Goal: Transaction & Acquisition: Subscribe to service/newsletter

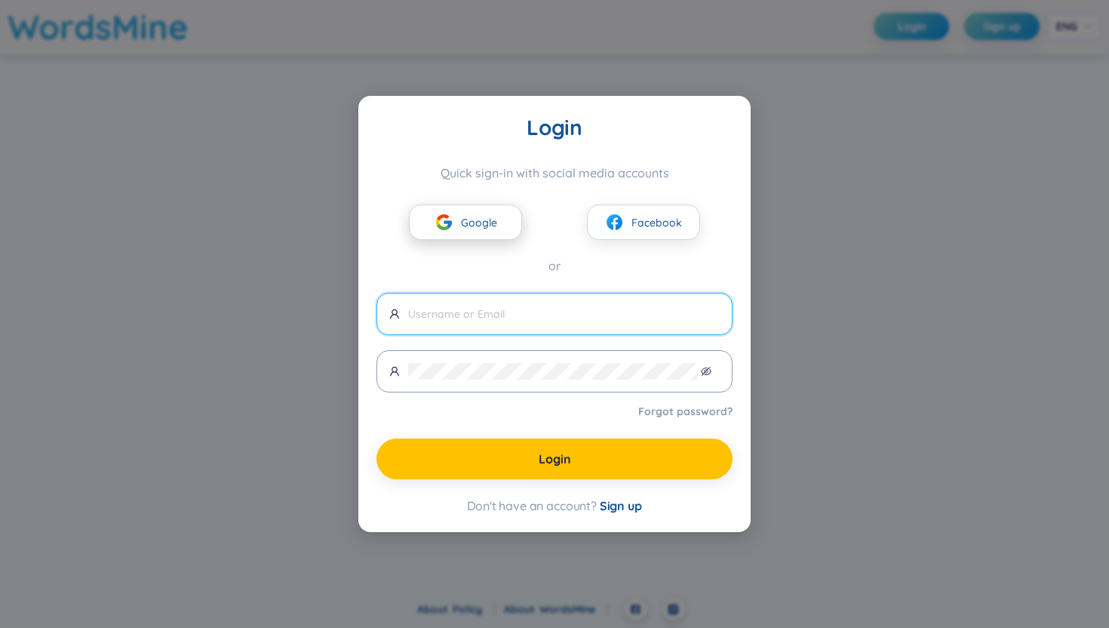
click at [493, 229] on span "Google" at bounding box center [479, 222] width 36 height 17
click at [727, 529] on div "Login Quick sign-in with social media accounts Google Facebook or Forgot passwo…" at bounding box center [554, 313] width 392 height 435
click at [622, 504] on span "Sign up" at bounding box center [621, 505] width 42 height 15
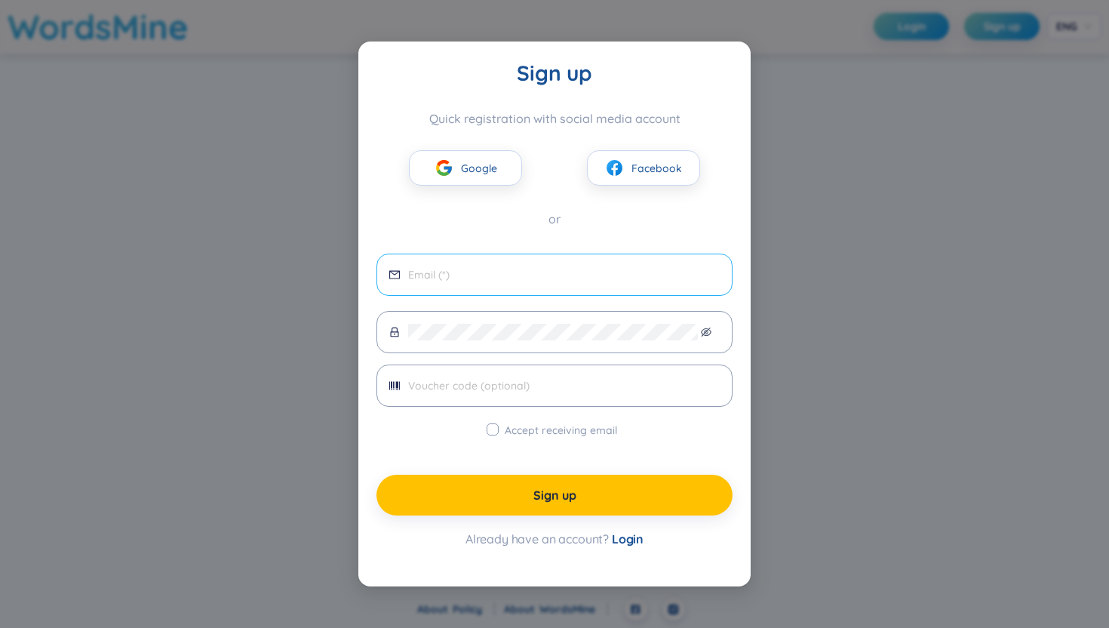
click at [550, 272] on input "email" at bounding box center [564, 274] width 312 height 17
click at [544, 285] on span at bounding box center [554, 274] width 356 height 42
click at [490, 271] on input "email" at bounding box center [564, 274] width 312 height 17
type input "d"
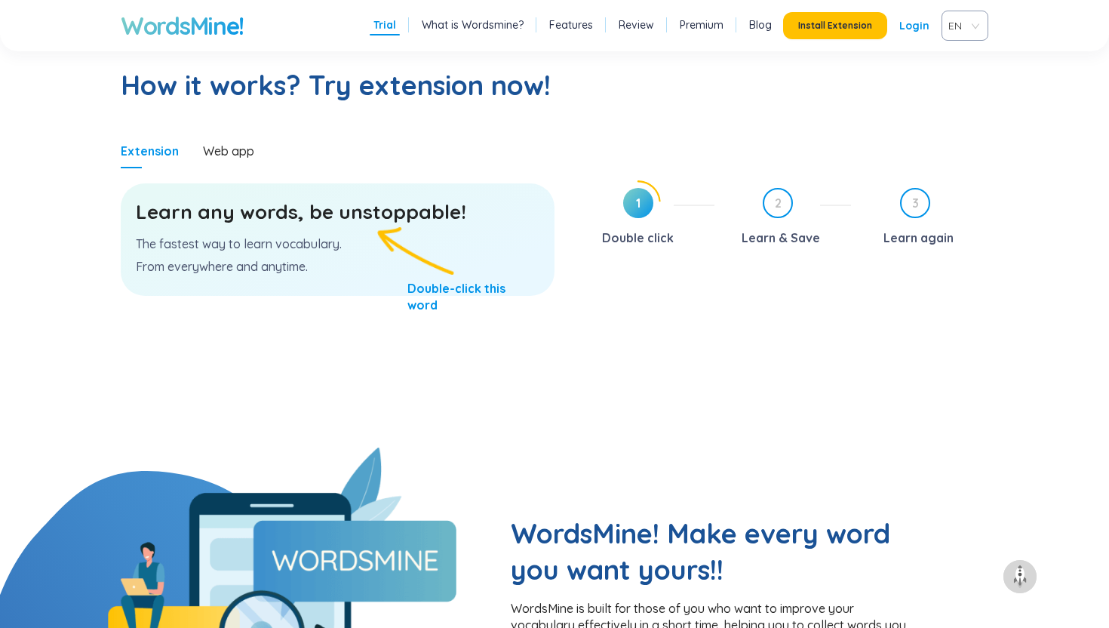
scroll to position [828, 0]
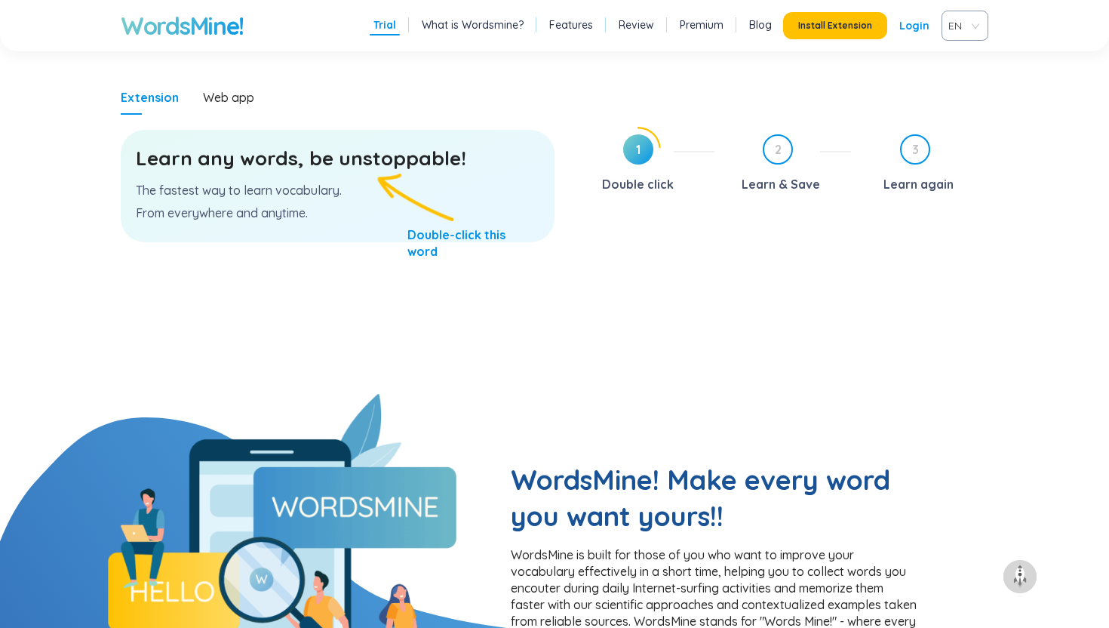
click at [286, 151] on h3 "Learn any words, be unstoppable!" at bounding box center [338, 158] width 404 height 27
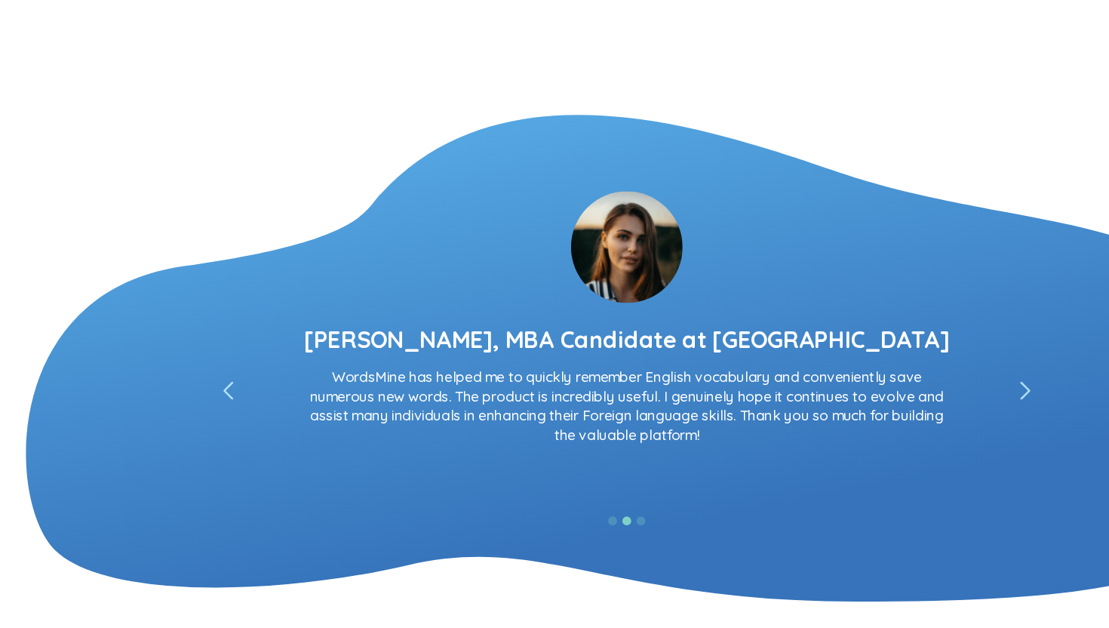
scroll to position [2590, 0]
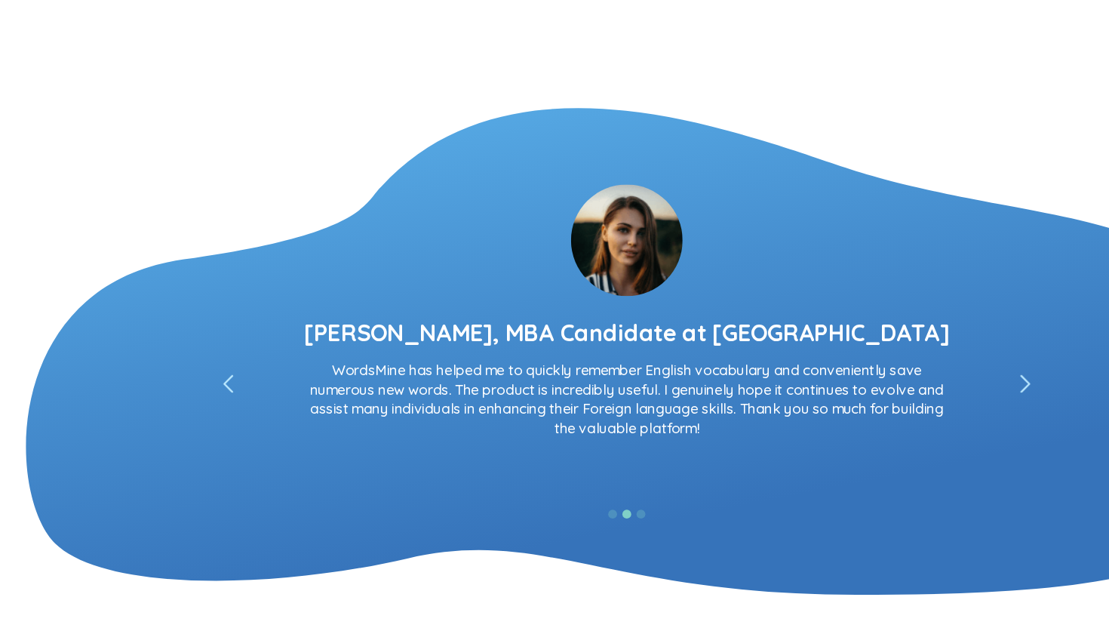
click at [892, 419] on icon "left" at bounding box center [893, 418] width 9 height 15
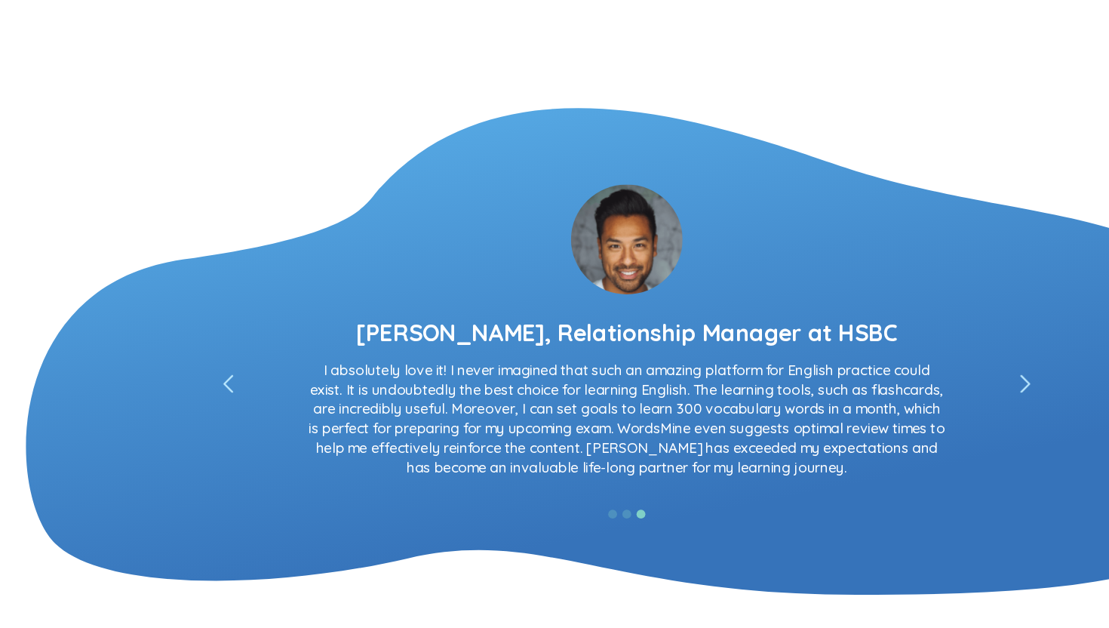
click at [892, 419] on icon "left" at bounding box center [893, 418] width 9 height 15
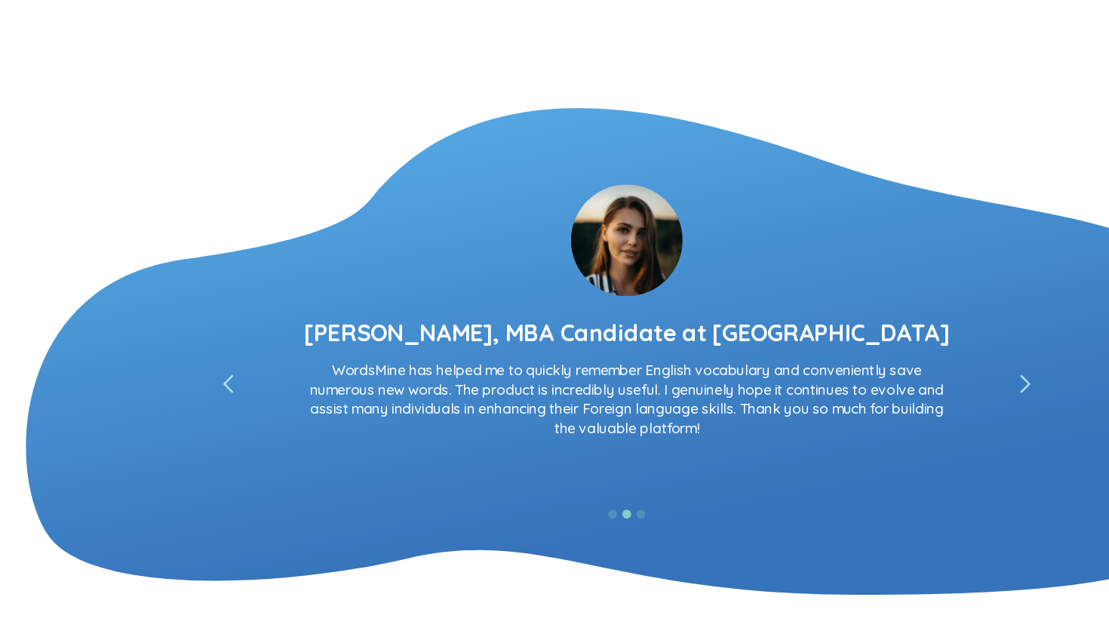
click at [217, 411] on icon at bounding box center [214, 418] width 9 height 15
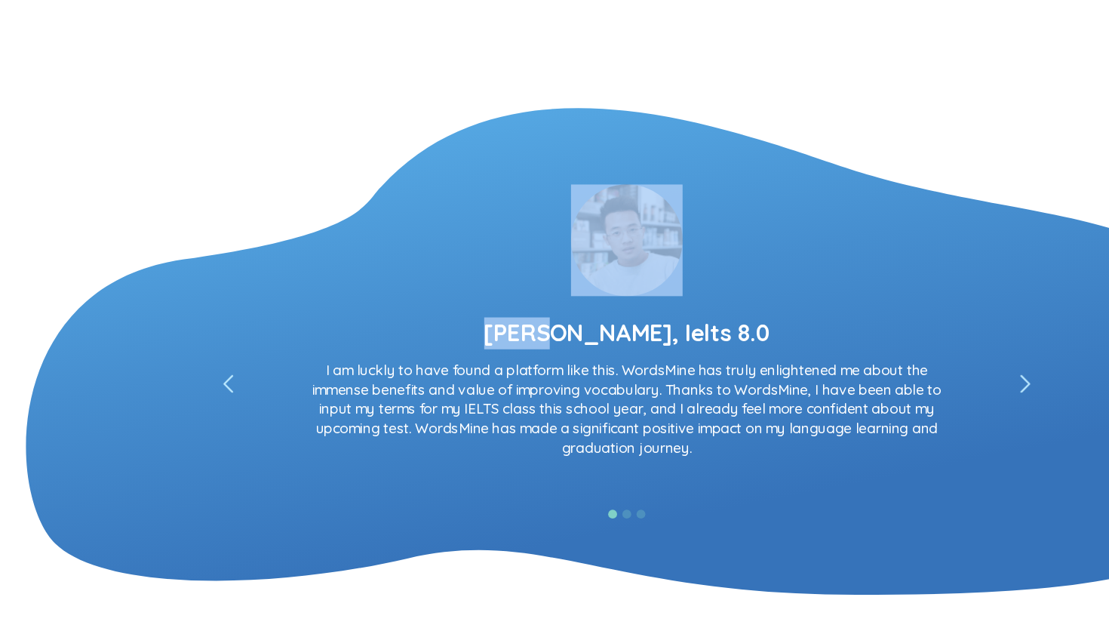
click at [217, 411] on icon at bounding box center [214, 418] width 9 height 15
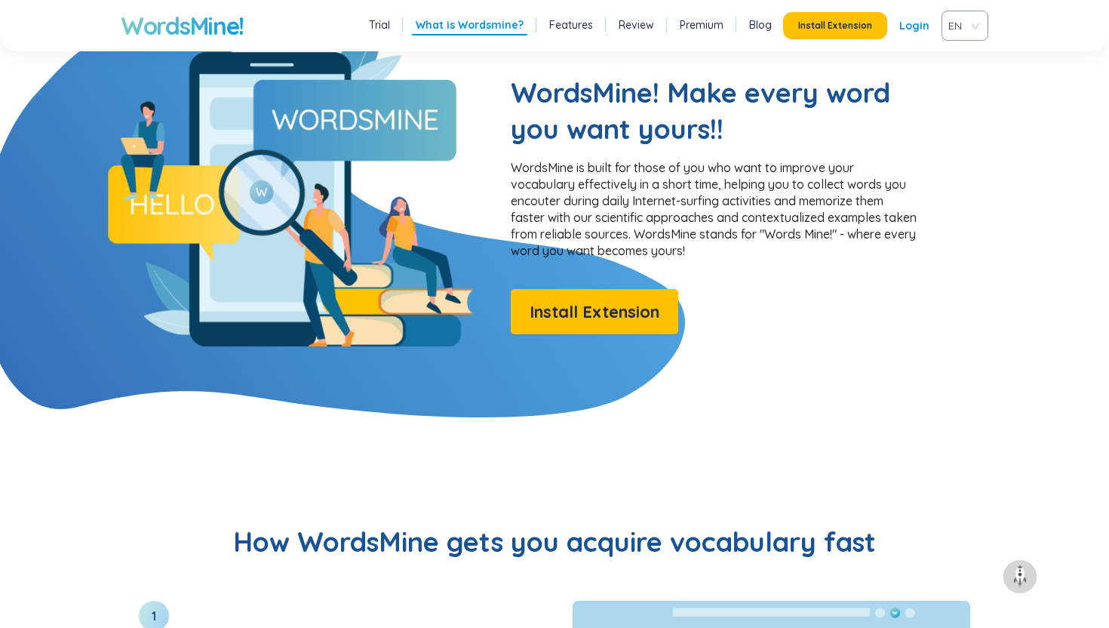
scroll to position [1172, 0]
